Goal: Task Accomplishment & Management: Manage account settings

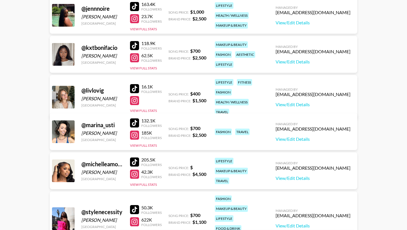
scroll to position [227, 0]
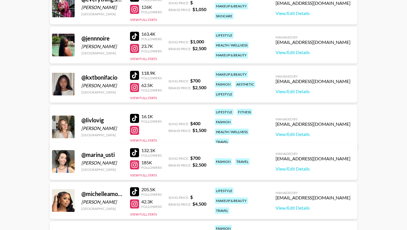
click at [134, 83] on div at bounding box center [134, 87] width 9 height 9
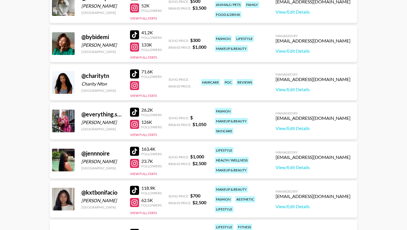
scroll to position [111, 0]
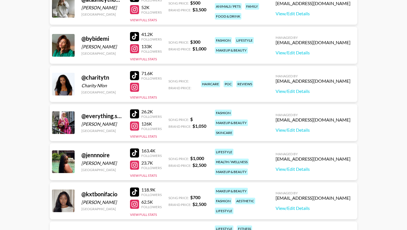
click at [134, 160] on div at bounding box center [134, 164] width 9 height 9
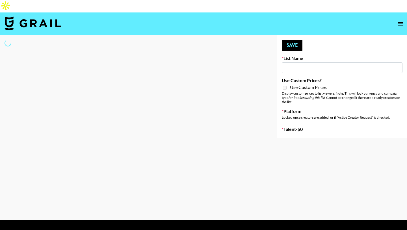
type input "Cetaphil SkinLABS brand immersion event in LDN"
select select "Song"
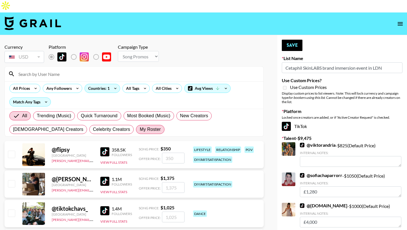
click at [140, 126] on span "My Roster" at bounding box center [150, 129] width 21 height 7
click at [140, 129] on input "My Roster" at bounding box center [140, 129] width 0 height 0
radio input "true"
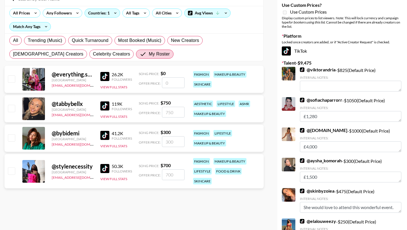
scroll to position [67, 0]
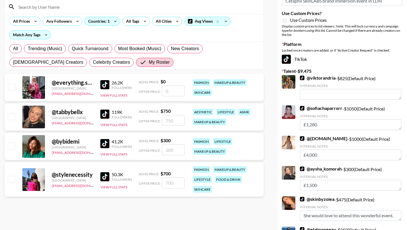
click at [12, 175] on input "checkbox" at bounding box center [11, 178] width 7 height 7
checkbox input "true"
type input "700"
click at [15, 83] on input "checkbox" at bounding box center [11, 86] width 7 height 7
click at [14, 83] on input "checkbox" at bounding box center [11, 86] width 7 height 7
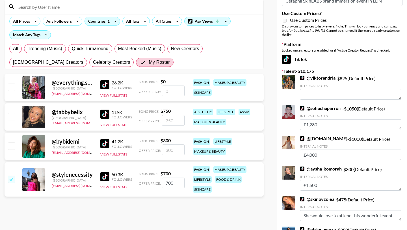
click at [12, 83] on input "checkbox" at bounding box center [11, 86] width 7 height 7
checkbox input "false"
click at [171, 85] on input "number" at bounding box center [173, 90] width 23 height 11
type input "1"
checkbox input "true"
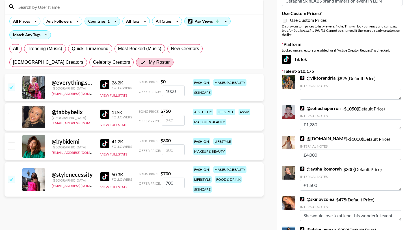
type input "1000"
click at [165, 177] on input "700" at bounding box center [173, 182] width 23 height 11
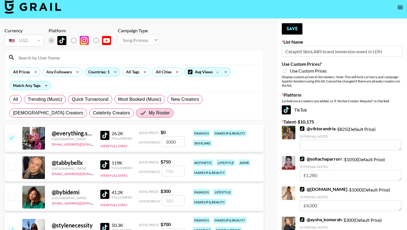
scroll to position [0, 0]
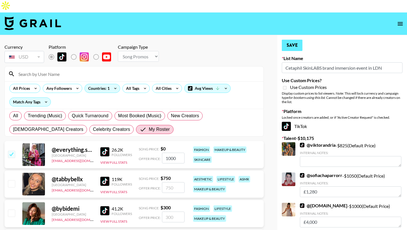
type input "1700"
click at [293, 40] on button "Save" at bounding box center [292, 45] width 21 height 11
radio input "true"
